Goal: Transaction & Acquisition: Obtain resource

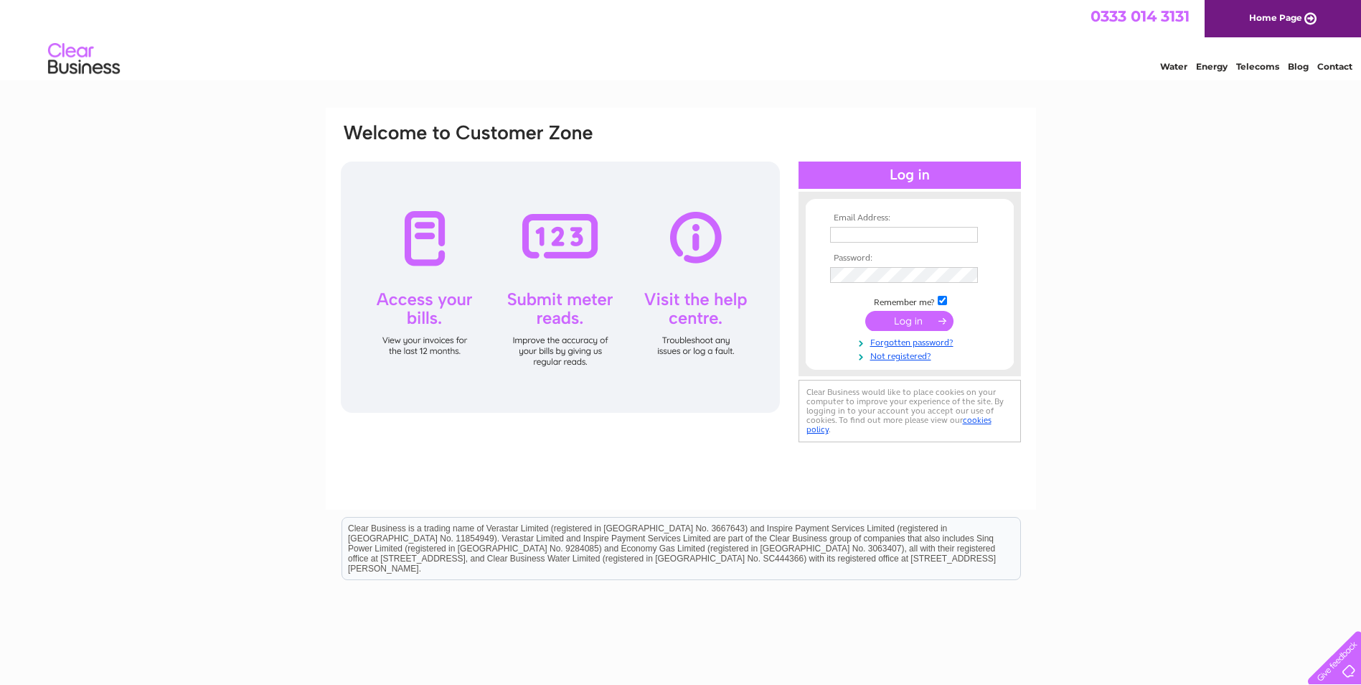
type input "[PERSON_NAME][EMAIL_ADDRESS][DOMAIN_NAME]"
click at [903, 318] on input "submit" at bounding box center [909, 321] width 88 height 20
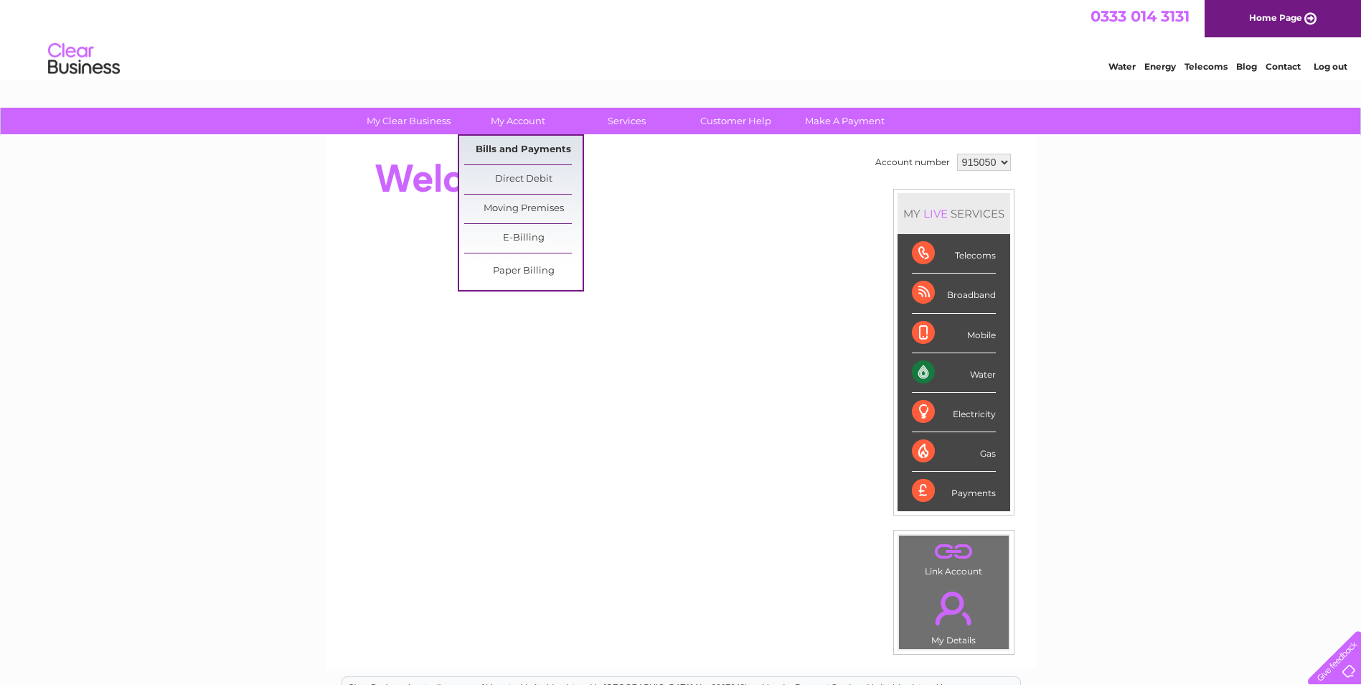
click at [523, 148] on link "Bills and Payments" at bounding box center [523, 150] width 118 height 29
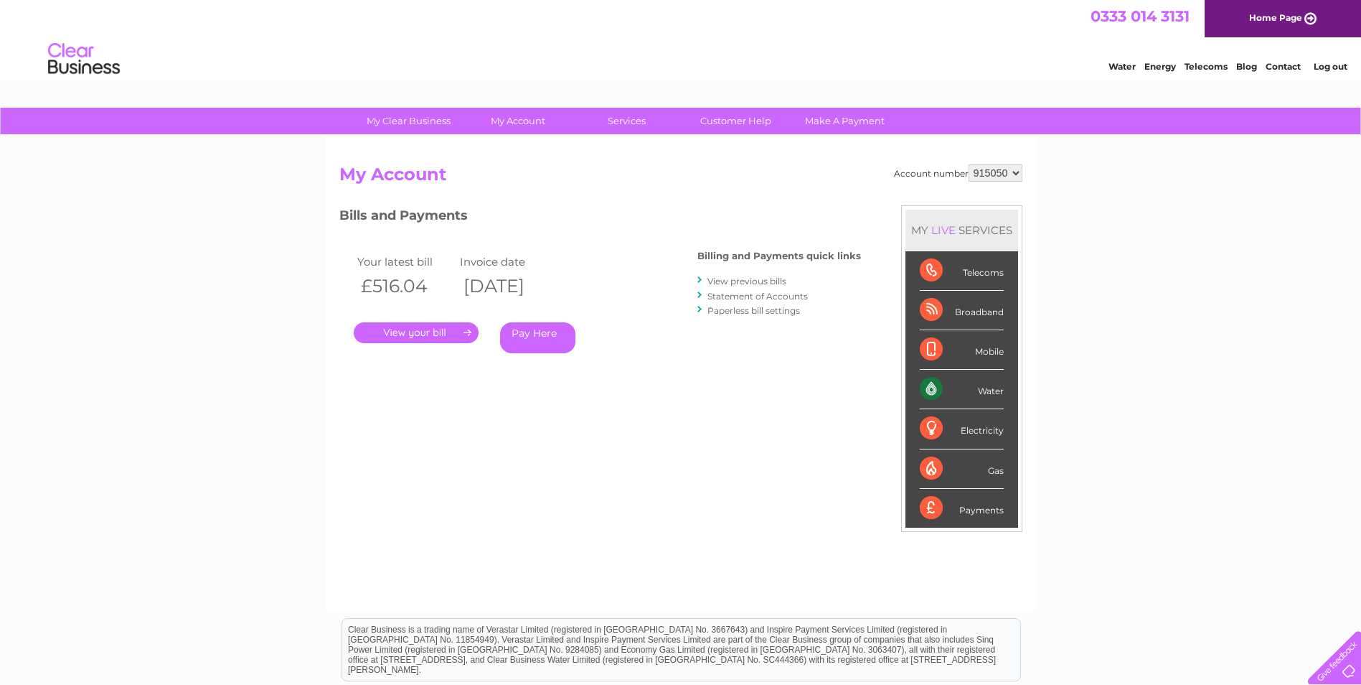
click at [416, 336] on link "." at bounding box center [416, 332] width 125 height 21
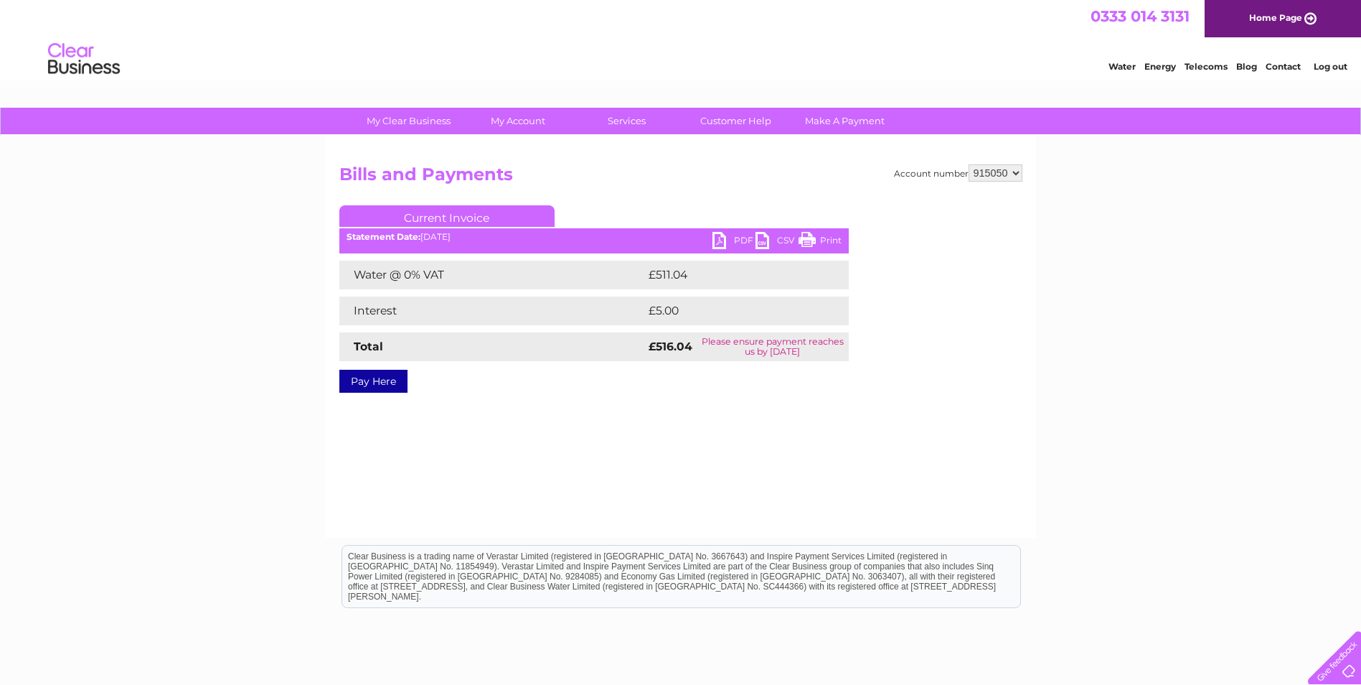
click at [716, 238] on link "PDF" at bounding box center [733, 242] width 43 height 21
